Goal: Transaction & Acquisition: Download file/media

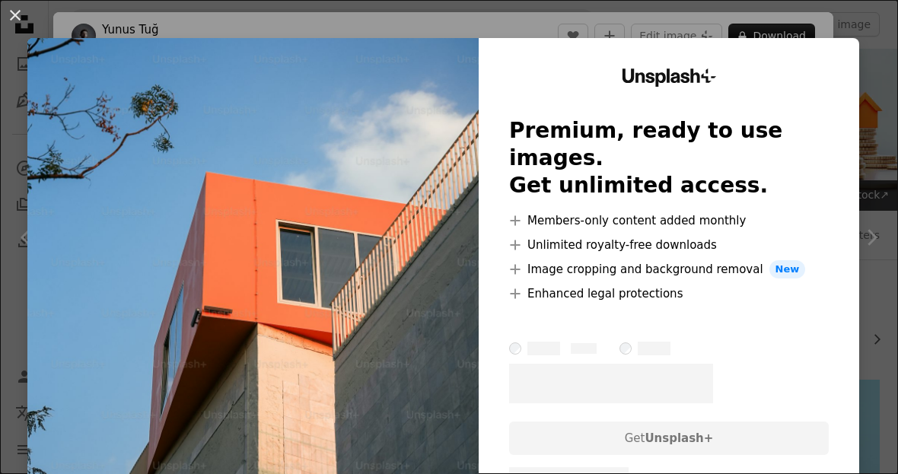
scroll to position [703, 0]
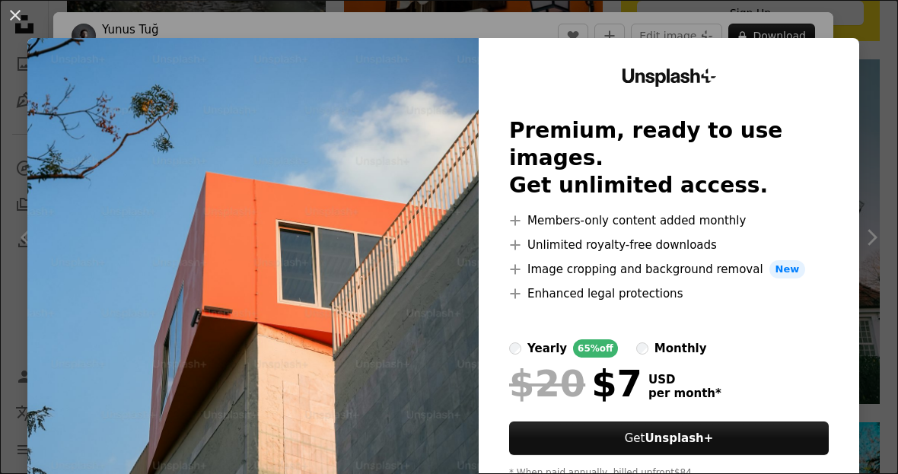
click at [890, 216] on div "An X shape Unsplash+ Premium, ready to use images. Get unlimited access. A plus…" at bounding box center [449, 237] width 898 height 474
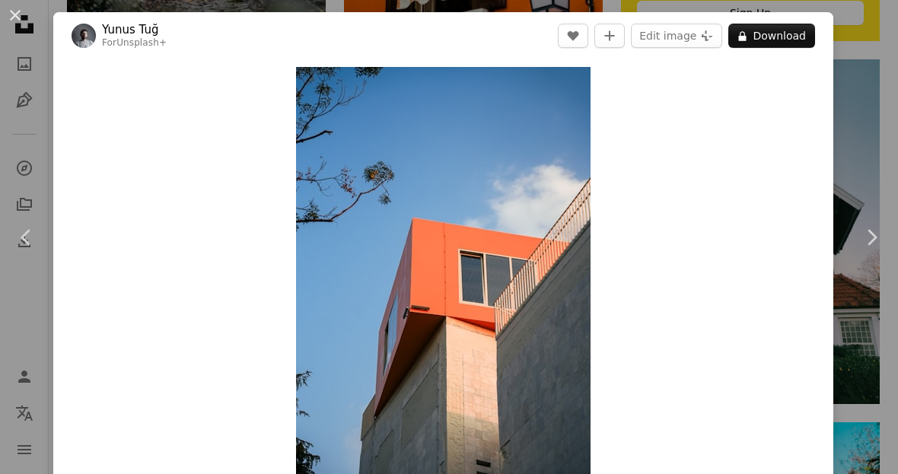
click at [753, 307] on dialog "An X shape Chevron left Chevron right Yunus Tuğ For Unsplash+ A heart A plus si…" at bounding box center [449, 237] width 898 height 474
click at [746, 387] on dialog "An X shape Chevron left Chevron right Yunus Tuğ For Unsplash+ A heart A plus si…" at bounding box center [449, 237] width 898 height 474
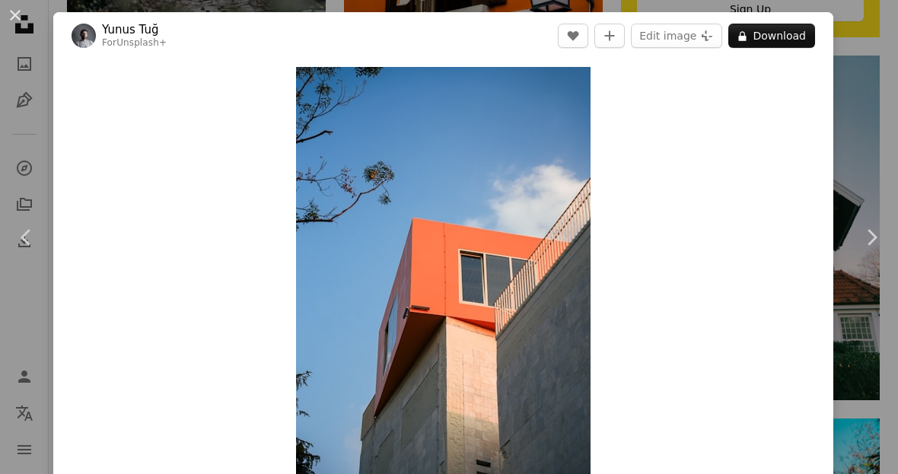
scroll to position [703, 0]
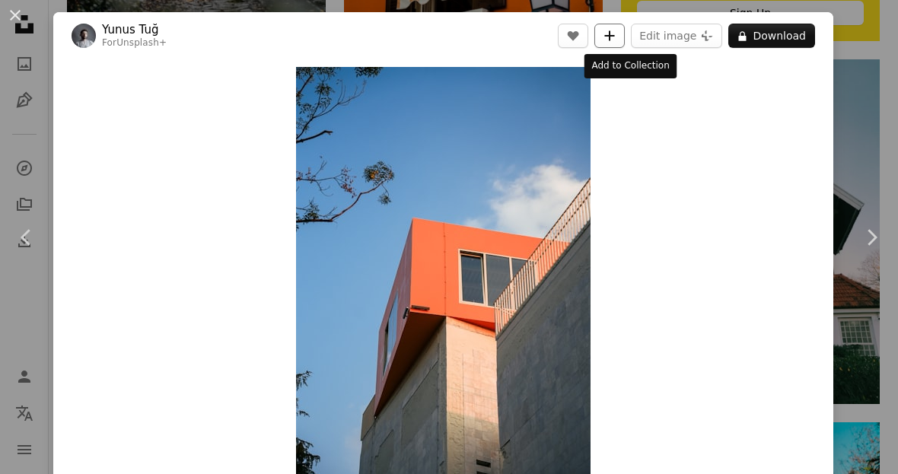
click at [615, 37] on icon "Add to Collection" at bounding box center [610, 35] width 10 height 10
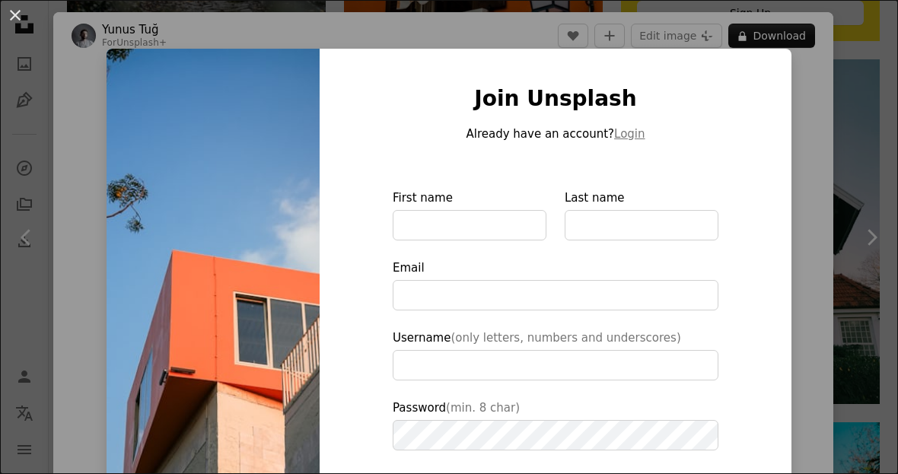
click at [251, 175] on img at bounding box center [213, 344] width 213 height 591
type input "**********"
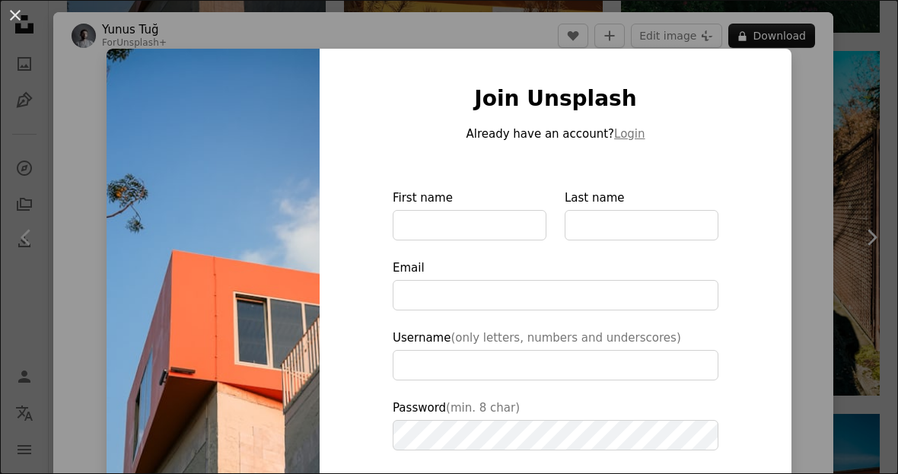
scroll to position [1135, 0]
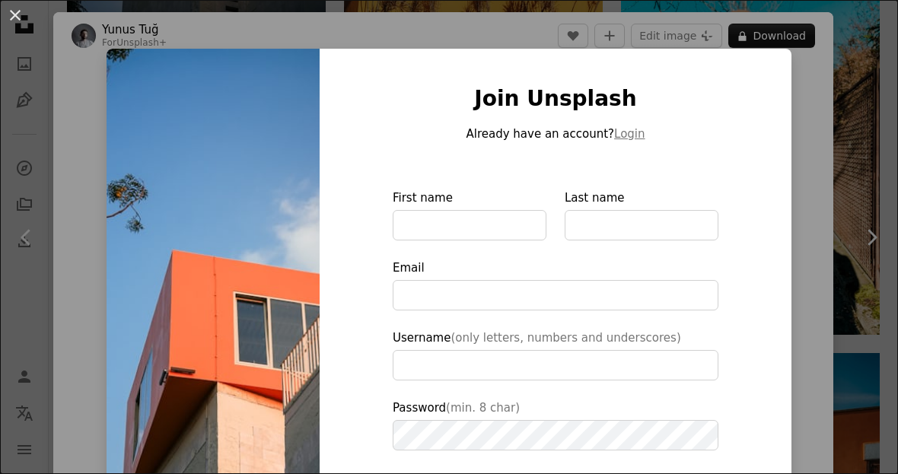
click at [815, 422] on div "An X shape Join Unsplash Already have an account? Login First name Last name Em…" at bounding box center [449, 237] width 898 height 474
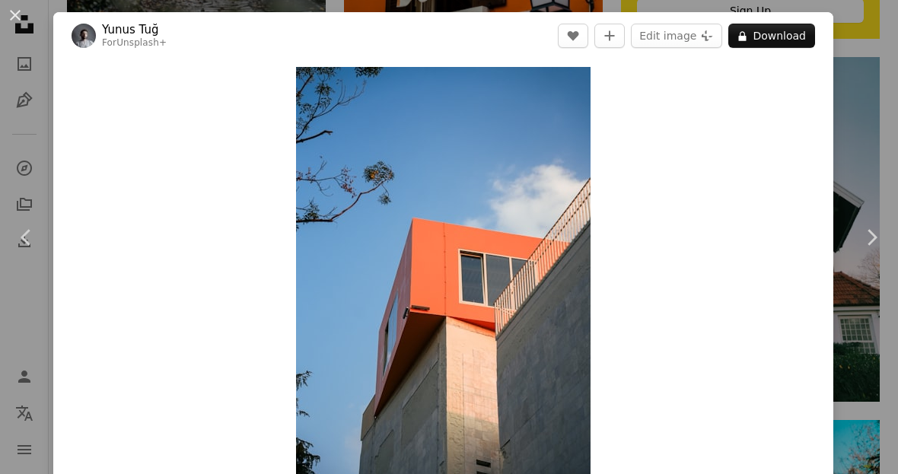
scroll to position [703, 0]
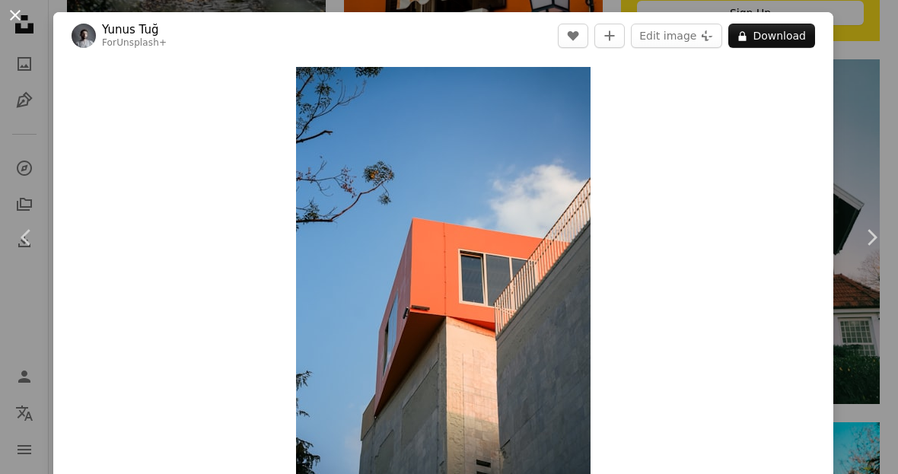
click at [18, 18] on button "An X shape" at bounding box center [15, 15] width 18 height 18
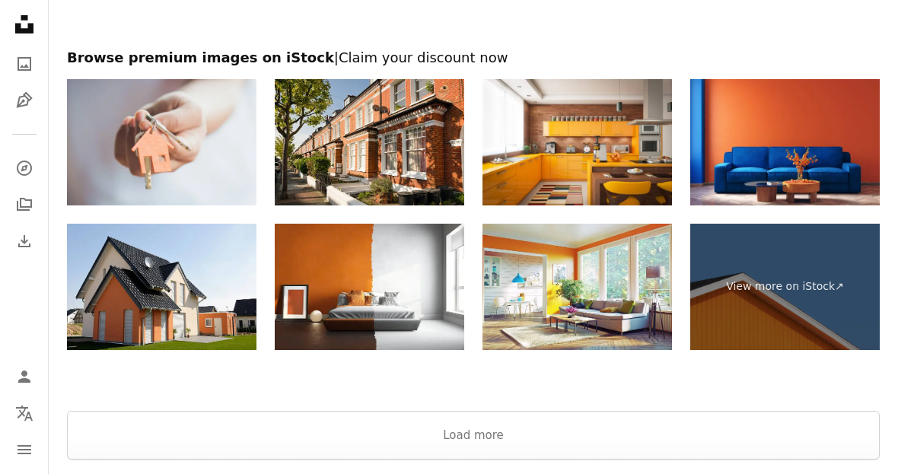
scroll to position [2641, 0]
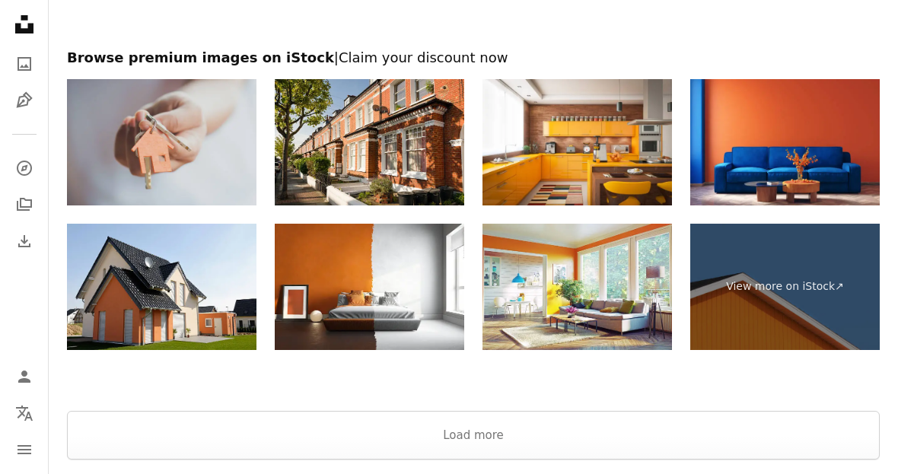
click at [210, 158] on img at bounding box center [161, 142] width 189 height 126
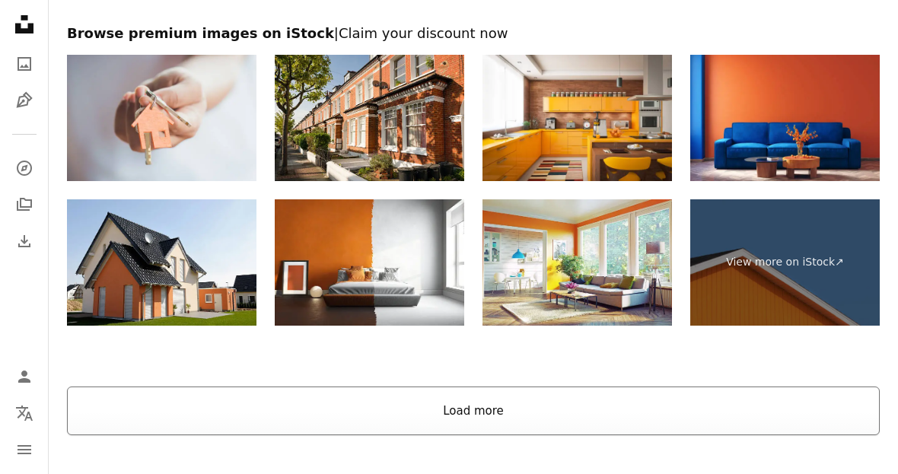
click at [483, 401] on button "Load more" at bounding box center [473, 411] width 813 height 49
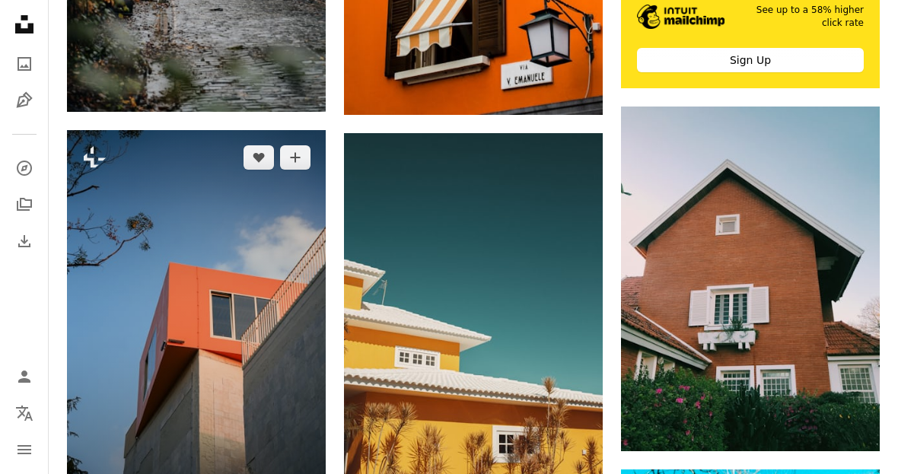
scroll to position [656, 0]
click at [251, 283] on img at bounding box center [196, 324] width 259 height 388
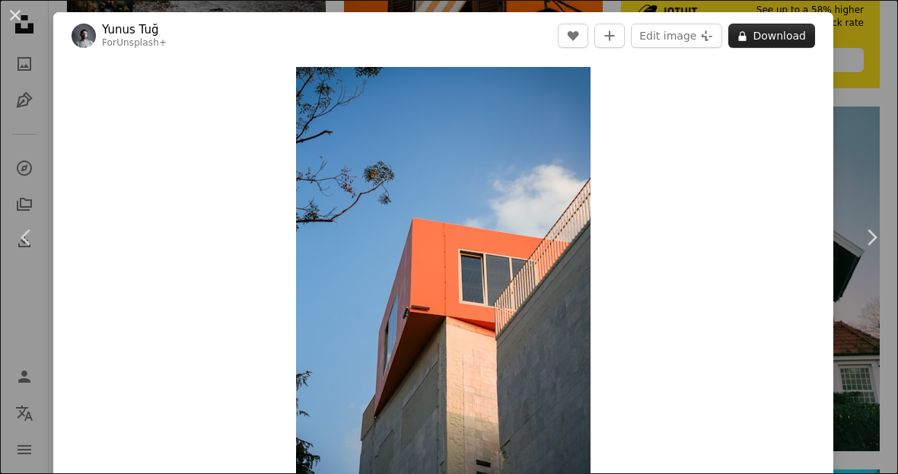
click at [798, 41] on button "A lock Download" at bounding box center [771, 36] width 87 height 24
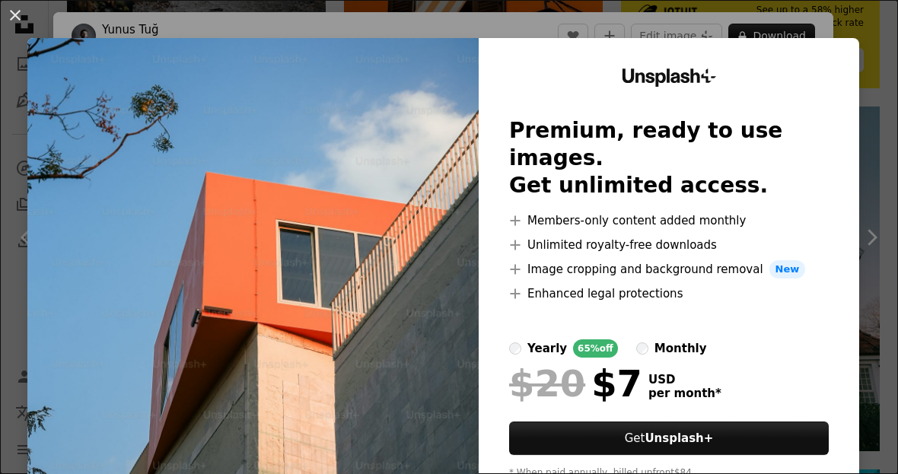
click at [704, 21] on div "An X shape Unsplash+ Premium, ready to use images. Get unlimited access. A plus…" at bounding box center [449, 237] width 898 height 474
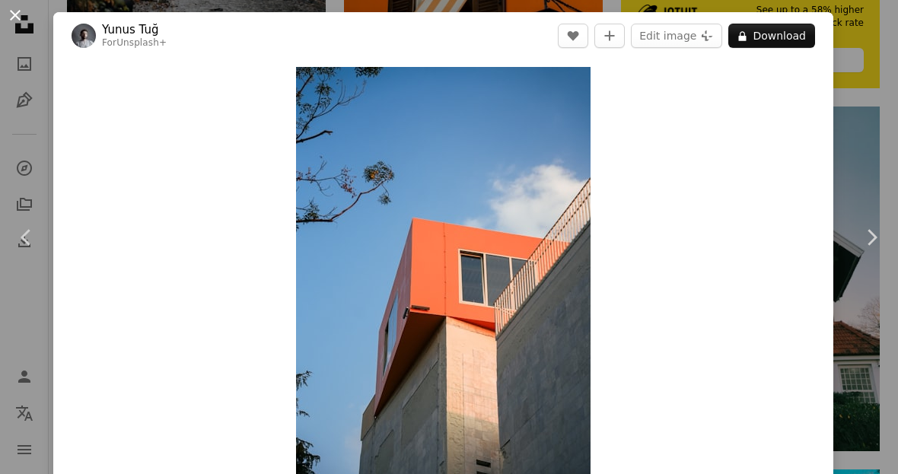
click at [14, 13] on button "An X shape" at bounding box center [15, 15] width 18 height 18
